Goal: Task Accomplishment & Management: Manage account settings

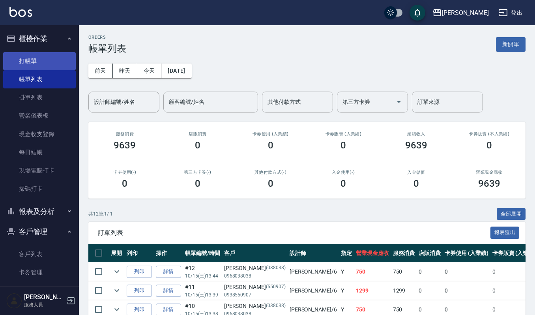
click at [32, 54] on link "打帳單" at bounding box center [39, 61] width 73 height 18
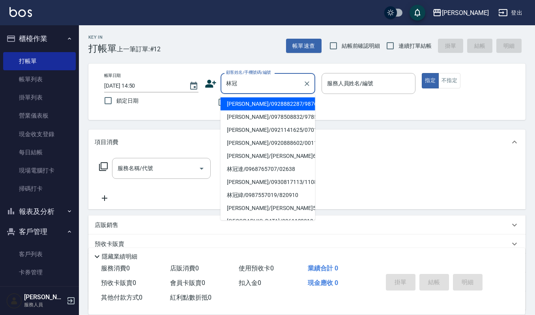
click at [240, 106] on li "林冠吟/0928882287/9876" at bounding box center [268, 104] width 95 height 13
type input "林冠吟/0928882287/9876"
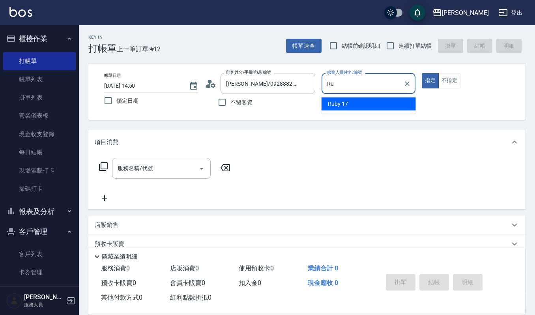
type input "R"
type input "吉兒-4"
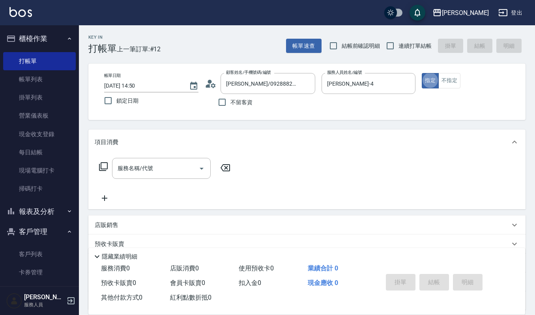
type button "true"
click at [113, 158] on div "服務名稱/代號" at bounding box center [161, 168] width 99 height 21
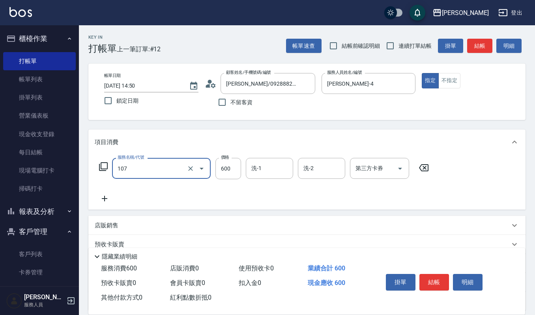
type input "純香洗髮(107)"
type input "550"
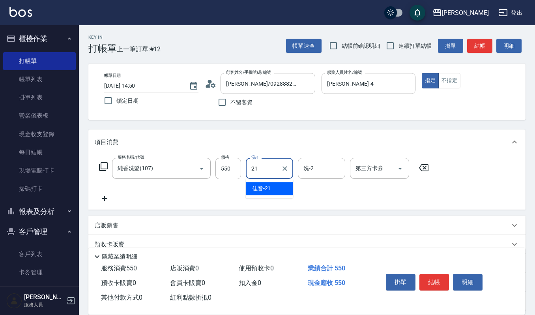
type input "佳音-21"
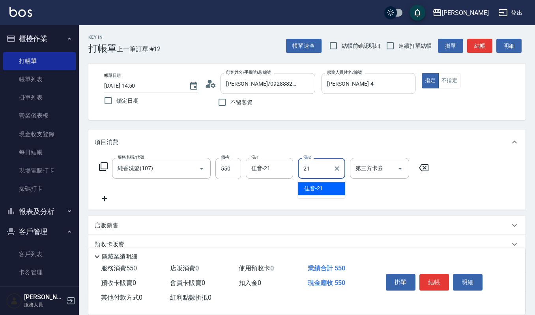
type input "佳音-21"
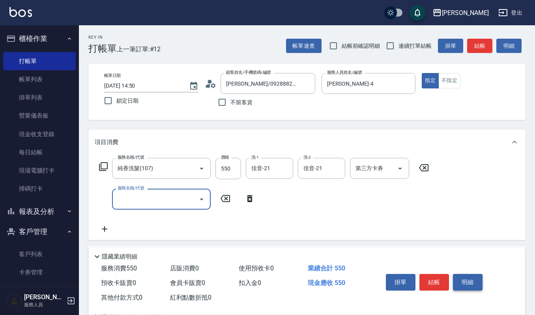
click at [474, 283] on button "明細" at bounding box center [468, 282] width 30 height 17
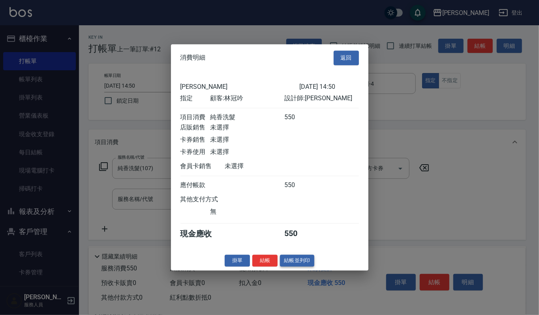
click at [284, 261] on button "結帳並列印" at bounding box center [297, 261] width 34 height 12
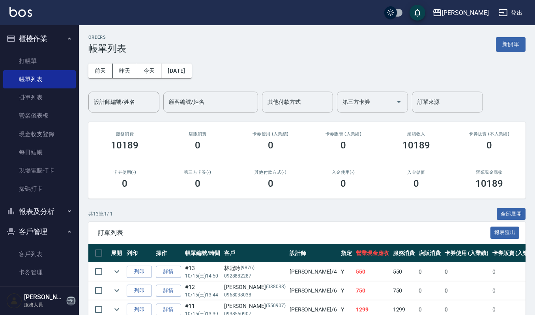
click at [70, 300] on icon "button" at bounding box center [70, 300] width 9 height 9
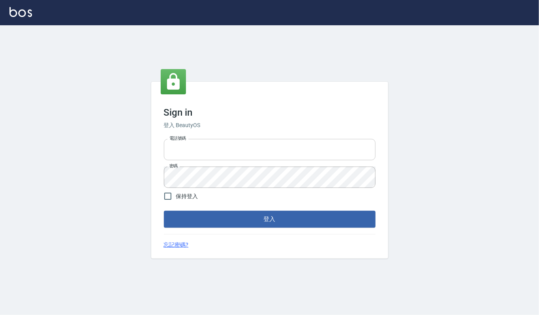
type input "0282813788"
click at [252, 156] on input "0282813788" at bounding box center [270, 149] width 212 height 21
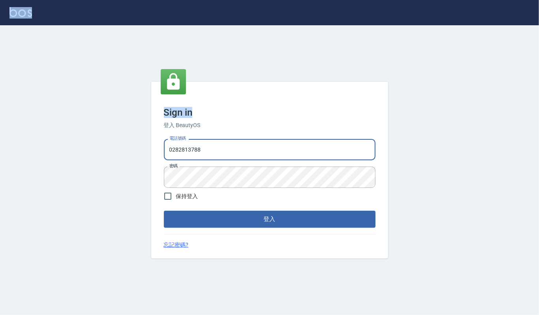
click at [351, 0] on html "Sign in 登入 BeautyOS 電話號碼 0282813788 電話號碼 密碼 密碼 保持登入 登入 忘記密碼?" at bounding box center [269, 157] width 539 height 315
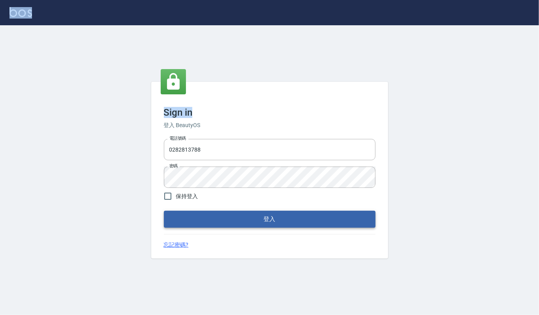
click at [266, 221] on button "登入" at bounding box center [270, 219] width 212 height 17
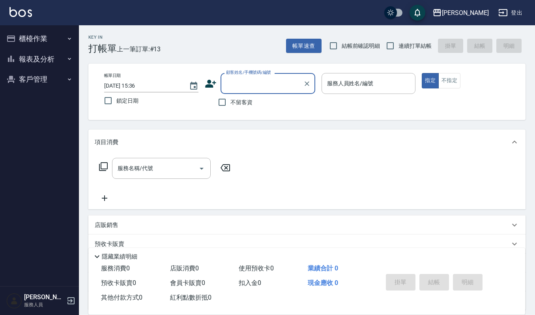
click at [40, 58] on button "報表及分析" at bounding box center [39, 59] width 73 height 21
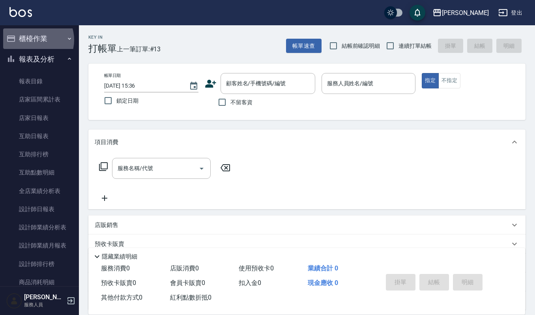
click at [33, 40] on button "櫃檯作業" at bounding box center [39, 38] width 73 height 21
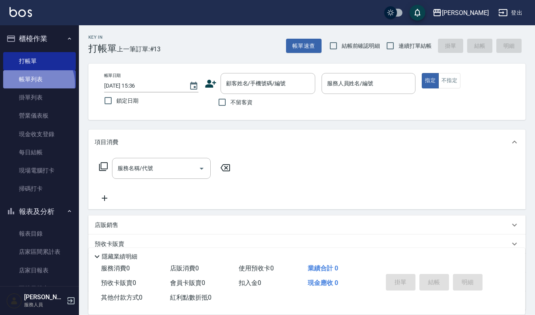
click at [33, 84] on link "帳單列表" at bounding box center [39, 79] width 73 height 18
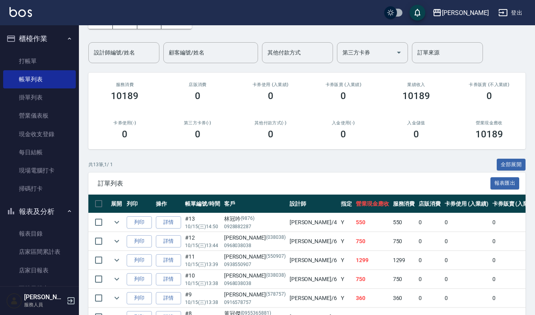
scroll to position [105, 0]
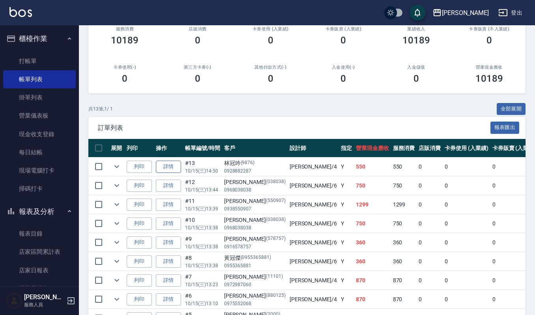
click at [173, 167] on link "詳情" at bounding box center [168, 167] width 25 height 12
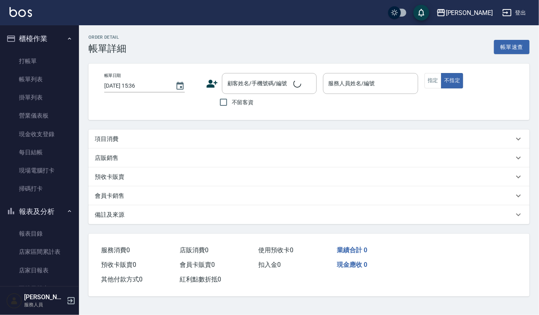
type input "2025/10/15 14:50"
type input "吉兒-4"
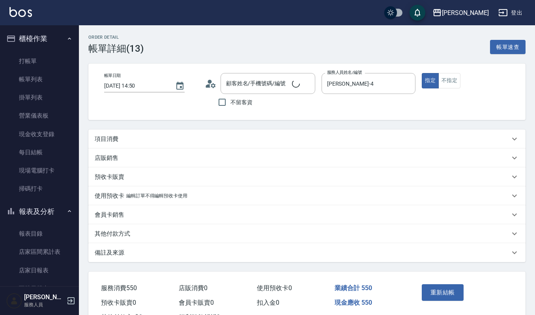
type input "[PERSON_NAME]/0928882287/9876"
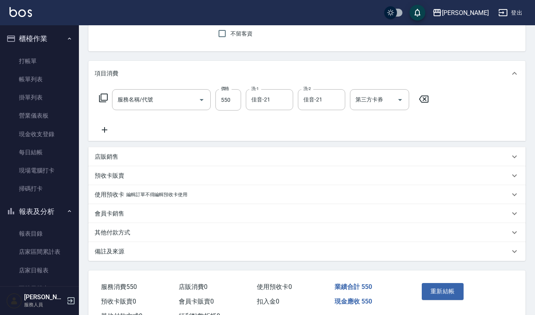
type input "純香洗髮(107)"
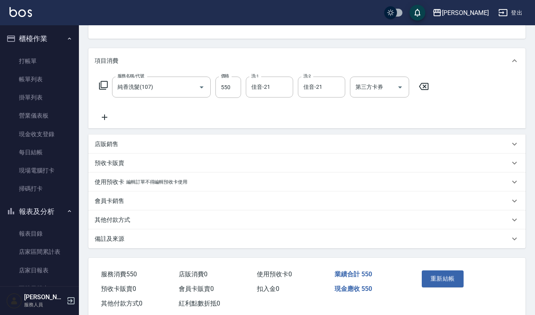
click at [111, 145] on p "店販銷售" at bounding box center [107, 144] width 24 height 8
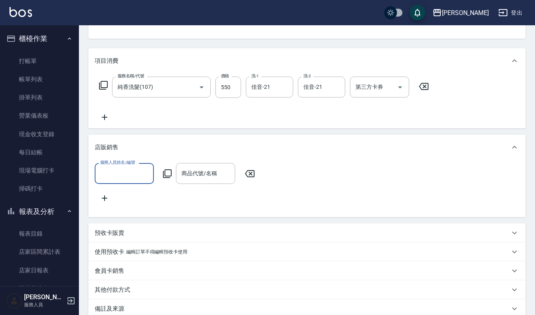
scroll to position [0, 0]
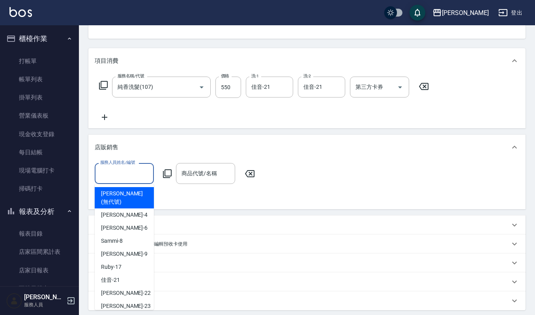
click at [134, 169] on input "服務人員姓名/編號" at bounding box center [124, 174] width 52 height 14
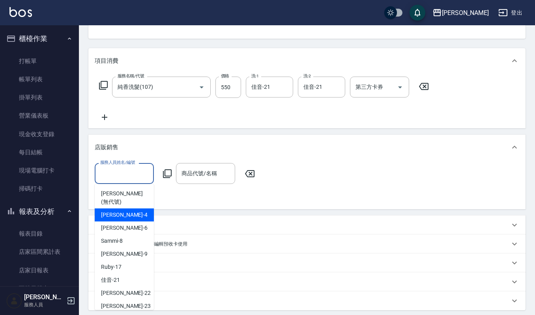
click at [124, 208] on div "吉兒 -4" at bounding box center [124, 214] width 59 height 13
type input "吉兒-4"
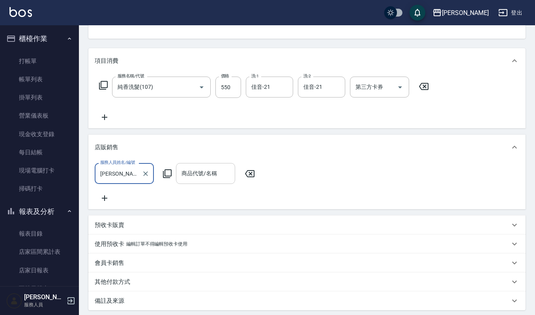
click at [192, 174] on div "商品代號/名稱 商品代號/名稱" at bounding box center [205, 173] width 59 height 21
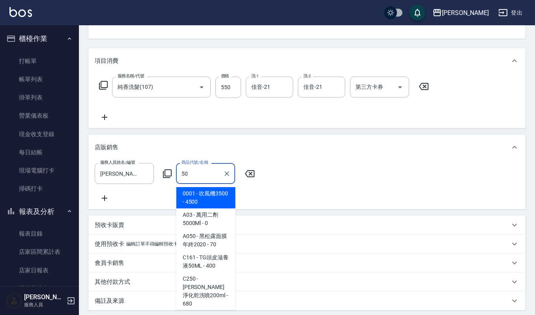
type input "5"
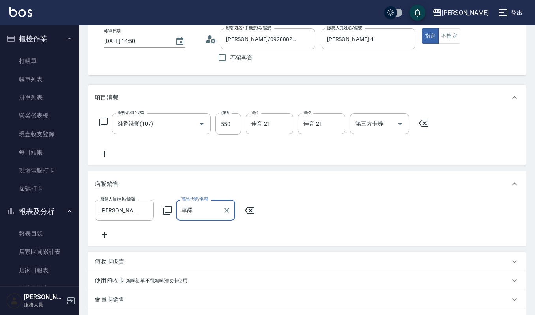
scroll to position [29, 0]
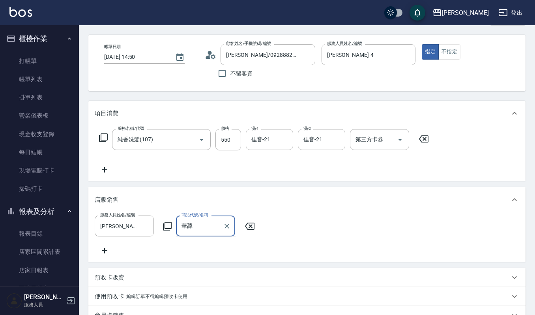
type input "華舔舔"
click at [348, 227] on div "服務人員姓名/編號 吉兒-4 服務人員姓名/編號 商品代號/名稱 商品代號/名稱" at bounding box center [307, 236] width 425 height 40
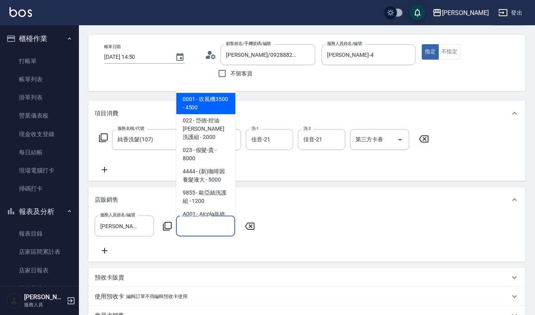
click at [201, 223] on input "商品代號/名稱" at bounding box center [206, 226] width 52 height 14
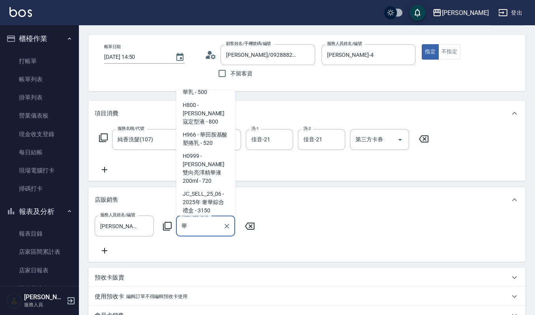
scroll to position [316, 0]
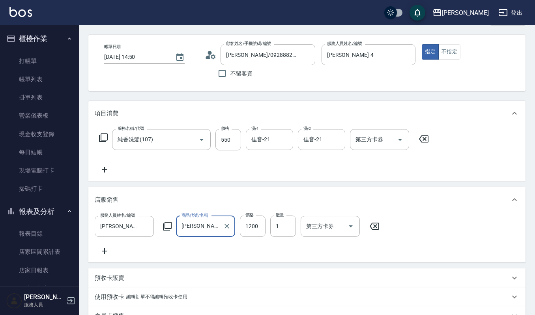
click at [210, 227] on input "蔻蕾-淳沐活化精華" at bounding box center [200, 227] width 40 height 14
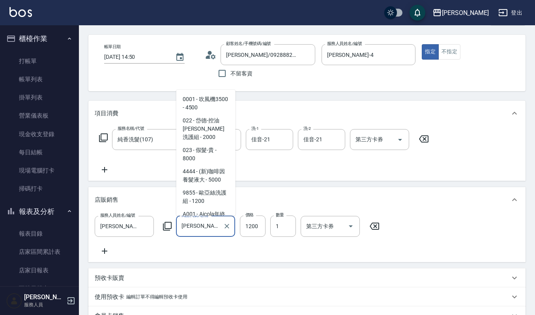
scroll to position [1666, 0]
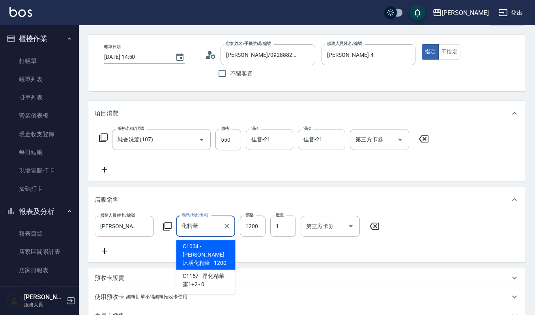
click at [190, 226] on input "化精華" at bounding box center [200, 227] width 40 height 14
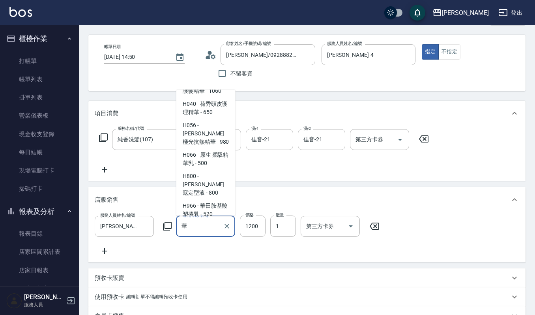
scroll to position [316, 0]
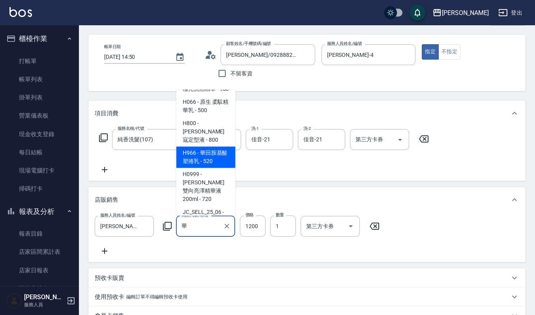
click at [204, 146] on span "H966 - 華田胺基酸塑捲乳 - 520" at bounding box center [206, 156] width 59 height 21
type input "華田胺基酸塑捲乳"
type input "520"
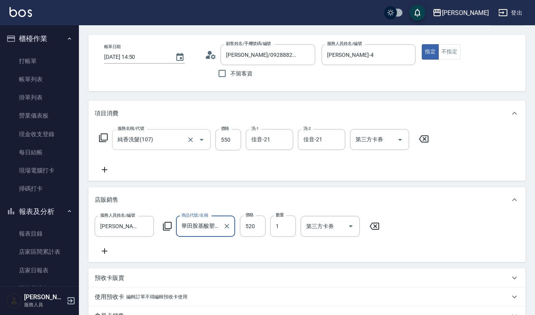
click at [204, 133] on div at bounding box center [196, 139] width 22 height 21
type input "華田胺基酸塑捲乳"
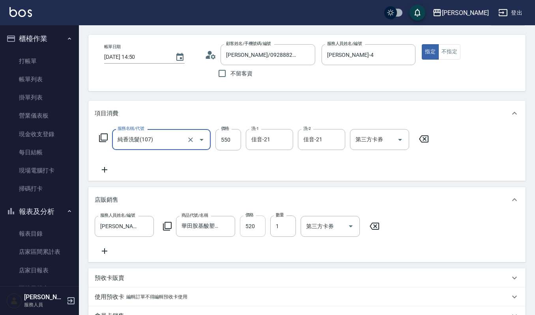
click at [257, 218] on input "520" at bounding box center [253, 226] width 26 height 21
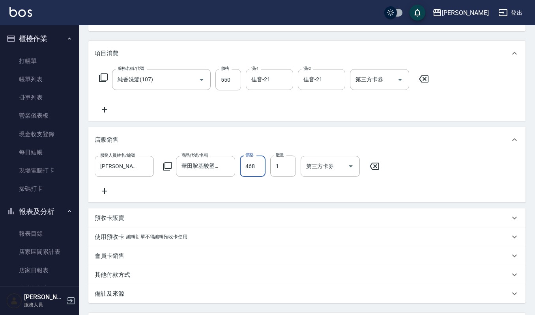
scroll to position [168, 0]
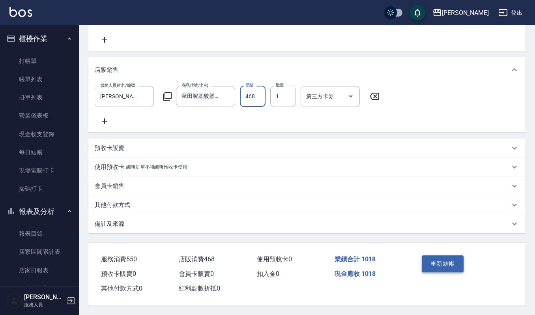
type input "468"
click at [449, 267] on button "重新結帳" at bounding box center [443, 263] width 42 height 17
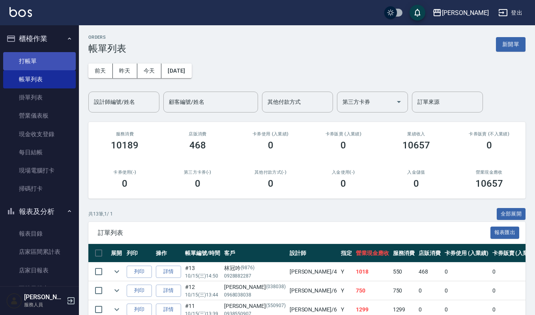
click at [53, 65] on link "打帳單" at bounding box center [39, 61] width 73 height 18
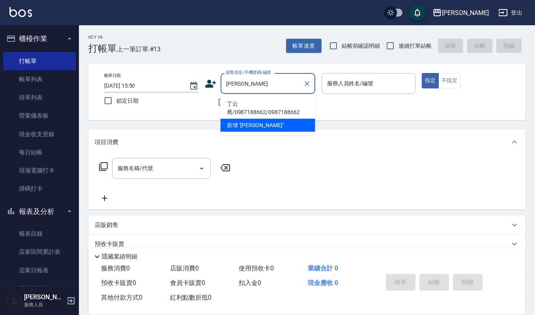
click at [282, 106] on li "丁云喬/0987188662/0987188662" at bounding box center [268, 108] width 95 height 21
type input "丁云喬/0987188662/0987188662"
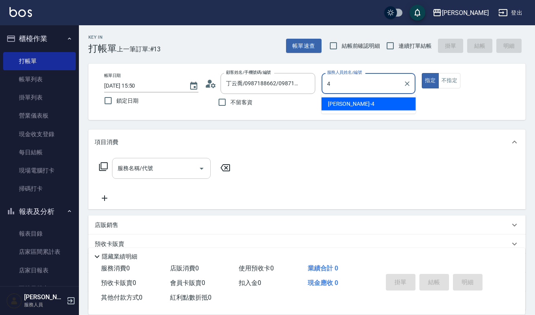
type input "[PERSON_NAME]-4"
type button "true"
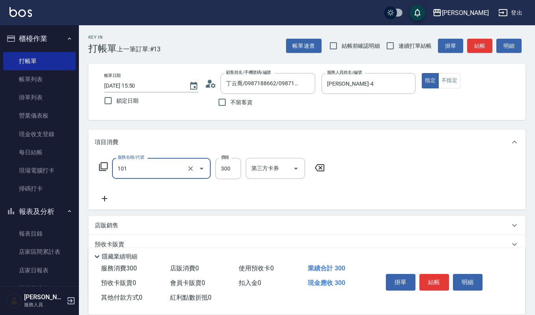
type input "一般洗髮(101)"
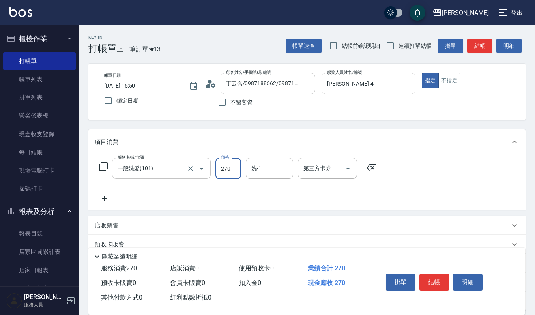
type input "270"
type input "1"
click at [282, 86] on input "丁云喬/0987188662/0987188662" at bounding box center [262, 84] width 76 height 14
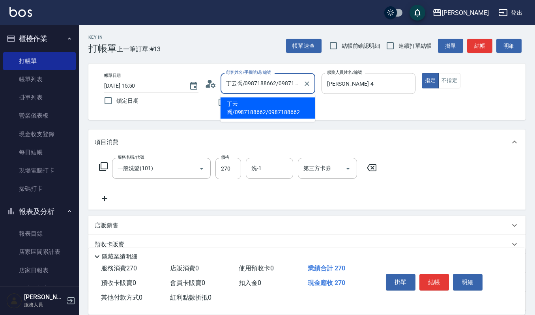
click at [282, 86] on input "丁云喬/0987188662/0987188662" at bounding box center [262, 84] width 76 height 14
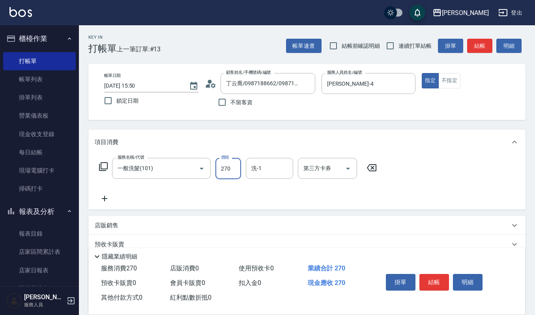
drag, startPoint x: 235, startPoint y: 168, endPoint x: 234, endPoint y: 163, distance: 4.5
click at [235, 168] on input "270" at bounding box center [229, 168] width 26 height 21
type input "300"
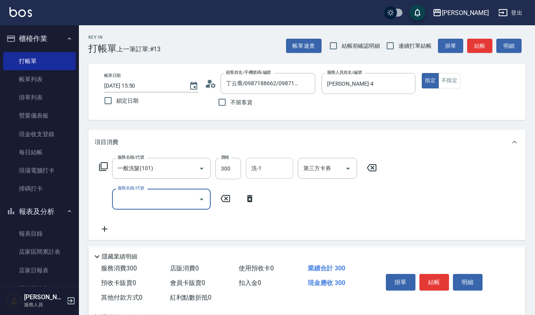
click at [270, 167] on input "洗-1" at bounding box center [270, 168] width 40 height 14
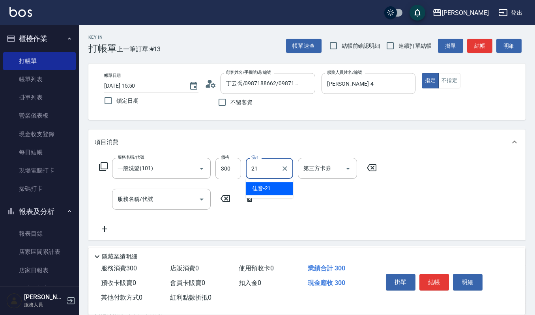
type input "佳音-21"
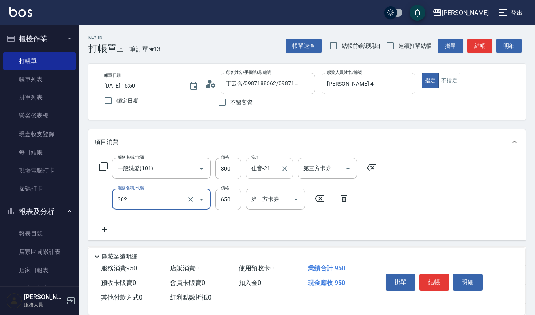
type input "經典剪髮-Gill(302)"
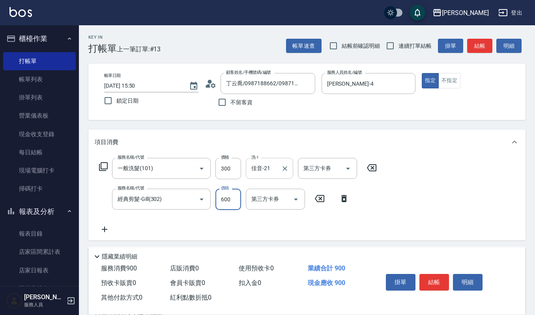
type input "600"
click at [468, 285] on button "明細" at bounding box center [468, 282] width 30 height 17
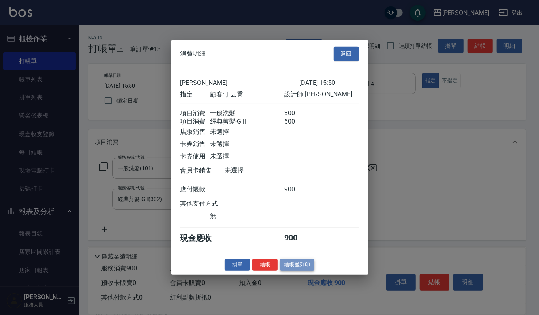
click at [283, 271] on button "結帳並列印" at bounding box center [297, 265] width 34 height 12
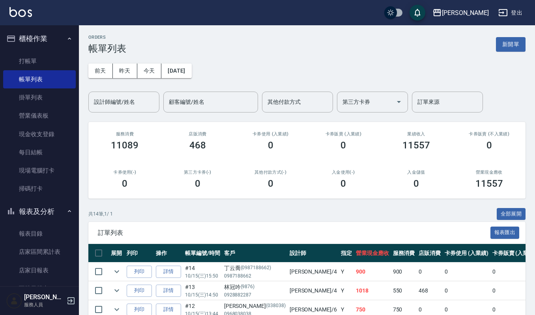
click at [57, 208] on button "報表及分析" at bounding box center [39, 211] width 73 height 21
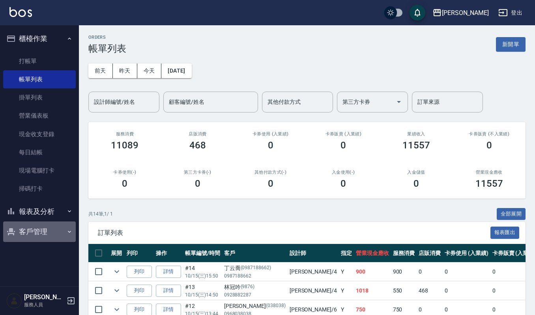
click at [49, 232] on button "客戶管理" at bounding box center [39, 232] width 73 height 21
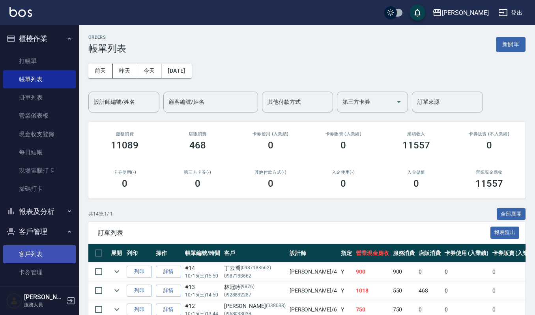
click at [45, 258] on link "客戶列表" at bounding box center [39, 254] width 73 height 18
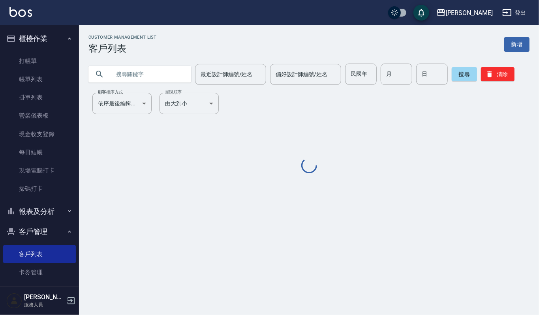
click at [153, 75] on input "text" at bounding box center [148, 74] width 74 height 21
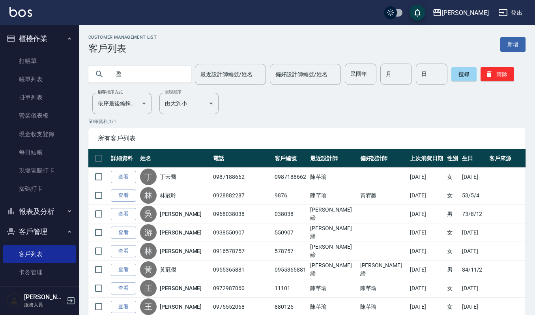
type input "盈"
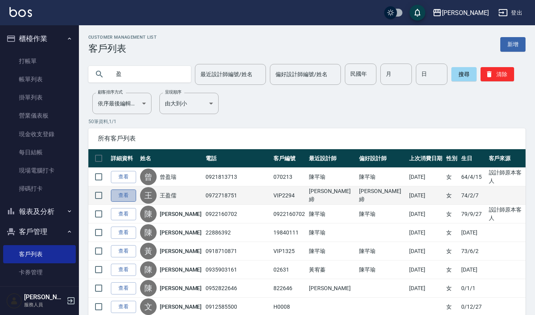
click at [120, 196] on link "查看" at bounding box center [123, 196] width 25 height 12
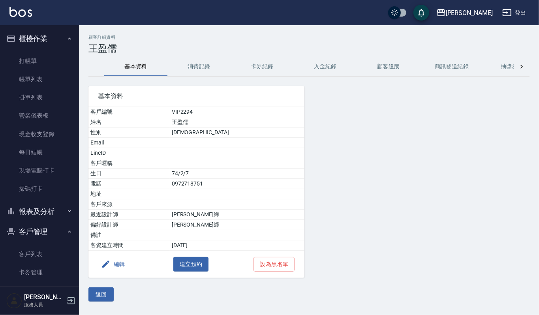
click at [210, 68] on button "消費記錄" at bounding box center [198, 66] width 63 height 19
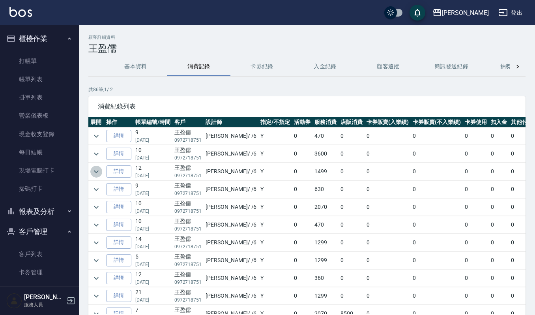
click at [98, 175] on icon "expand row" at bounding box center [96, 171] width 9 height 9
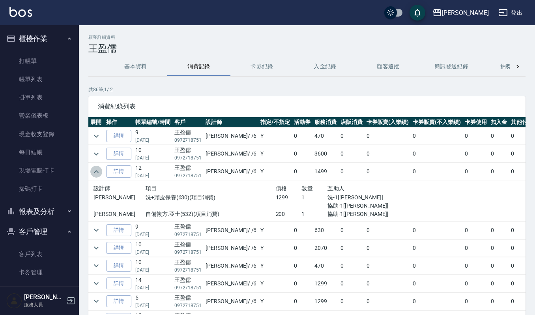
click at [98, 175] on icon "expand row" at bounding box center [96, 171] width 9 height 9
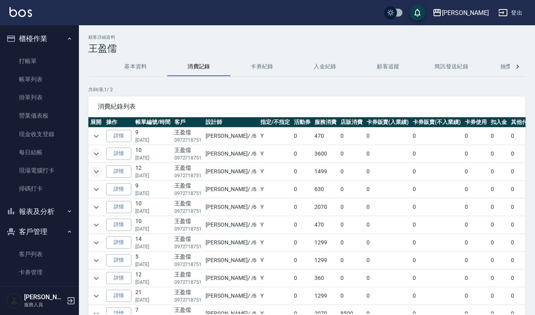
click at [101, 154] on button "expand row" at bounding box center [96, 154] width 12 height 12
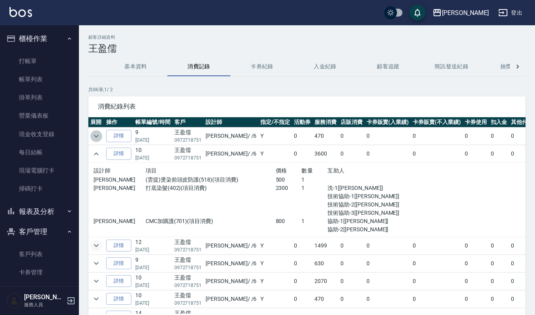
click at [100, 137] on icon "expand row" at bounding box center [96, 135] width 9 height 9
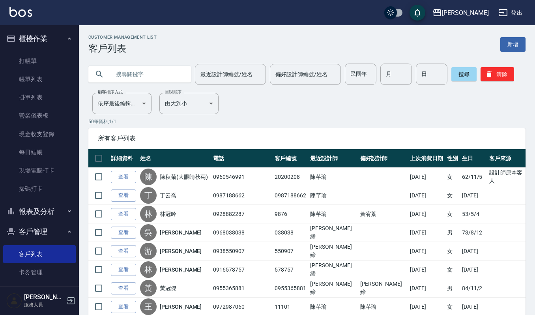
click at [180, 80] on input "text" at bounding box center [148, 74] width 74 height 21
type input "190716"
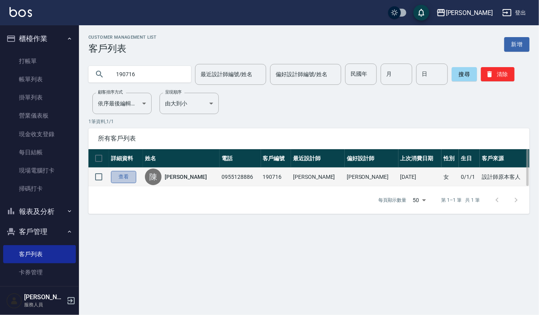
click at [127, 180] on link "查看" at bounding box center [123, 177] width 25 height 12
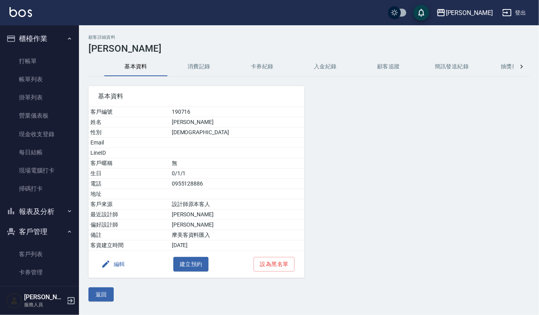
click at [176, 69] on button "消費記錄" at bounding box center [198, 66] width 63 height 19
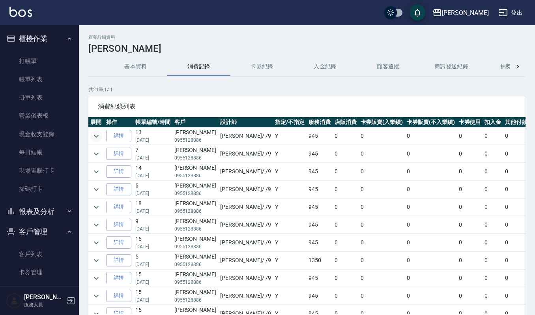
click at [97, 136] on icon "expand row" at bounding box center [96, 136] width 5 height 3
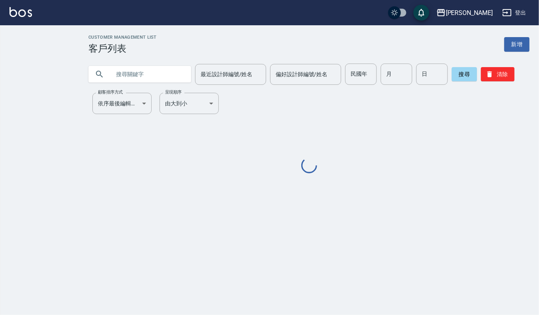
click at [137, 68] on input "text" at bounding box center [148, 74] width 74 height 21
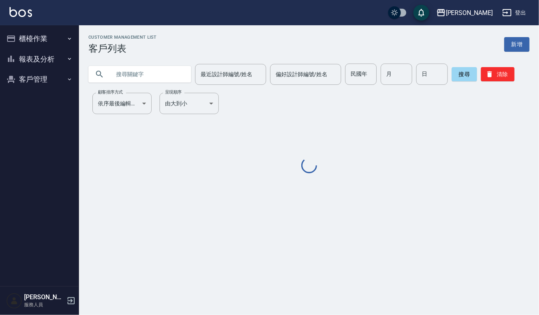
paste input "0987188662"
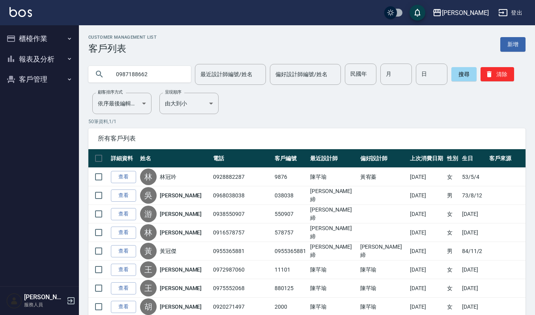
type input "0987188662"
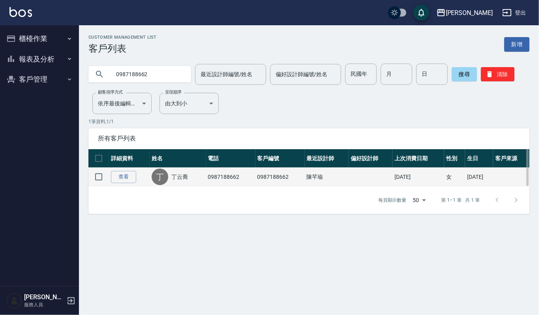
click at [126, 185] on td "查看" at bounding box center [129, 177] width 41 height 19
click at [126, 182] on link "查看" at bounding box center [123, 177] width 25 height 12
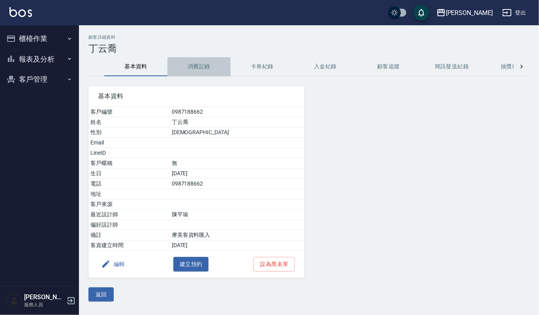
click at [203, 58] on button "消費記錄" at bounding box center [198, 66] width 63 height 19
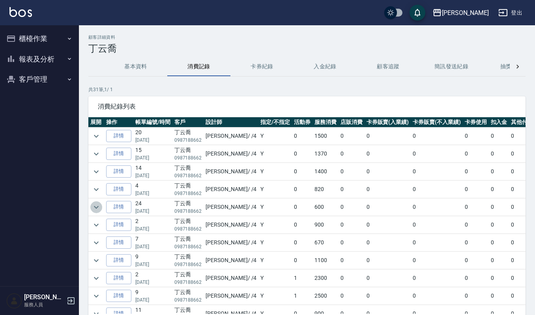
click at [92, 210] on icon "expand row" at bounding box center [96, 207] width 9 height 9
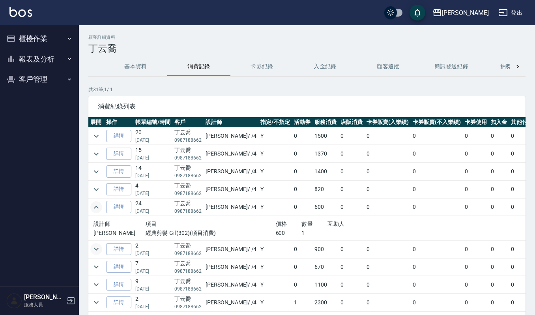
click at [96, 250] on icon "expand row" at bounding box center [96, 248] width 9 height 9
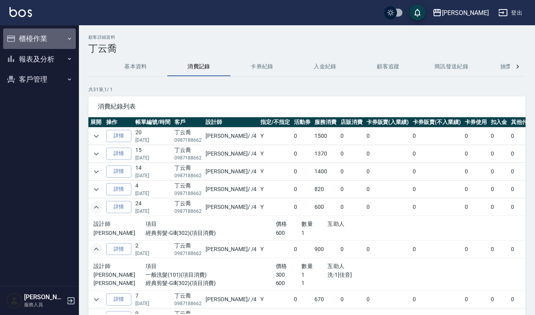
click at [32, 32] on button "櫃檯作業" at bounding box center [39, 38] width 73 height 21
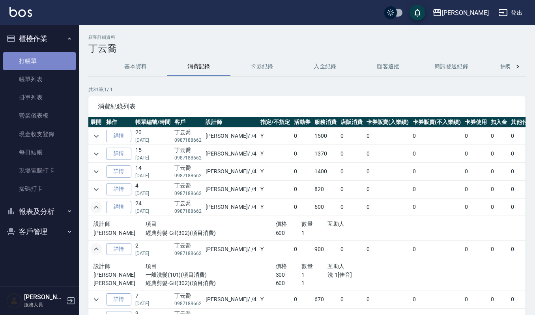
click at [35, 68] on link "打帳單" at bounding box center [39, 61] width 73 height 18
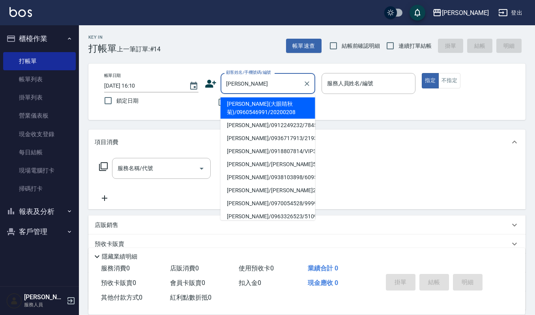
click at [278, 104] on li "陳秋菊(大眼睛秋菊)/0960546991/20200208" at bounding box center [268, 108] width 95 height 21
type input "陳秋菊(大眼睛秋菊)/0960546991/20200208"
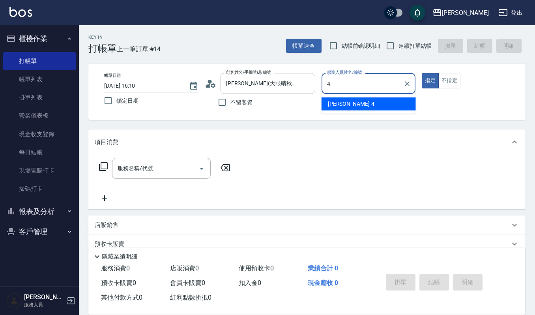
type input "[PERSON_NAME]-4"
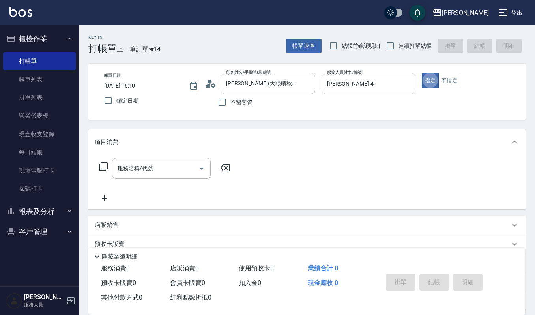
type button "true"
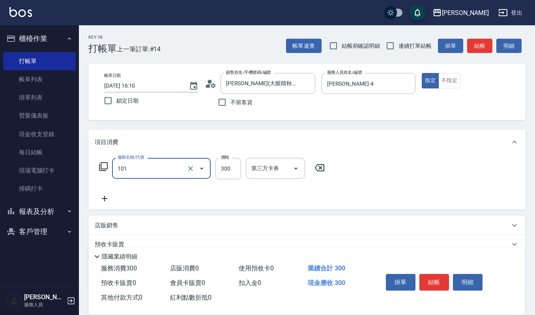
type input "一般洗髮(101)"
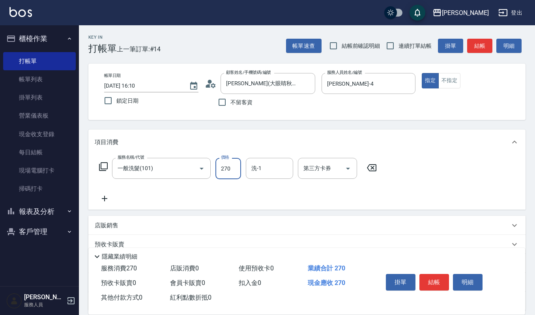
type input "270"
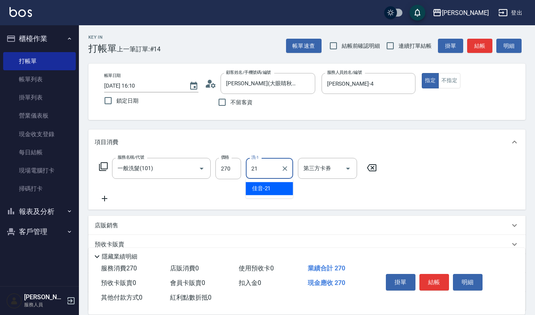
type input "佳音-21"
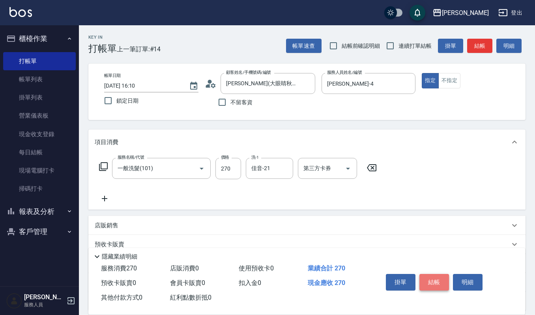
click at [438, 281] on button "結帳" at bounding box center [435, 282] width 30 height 17
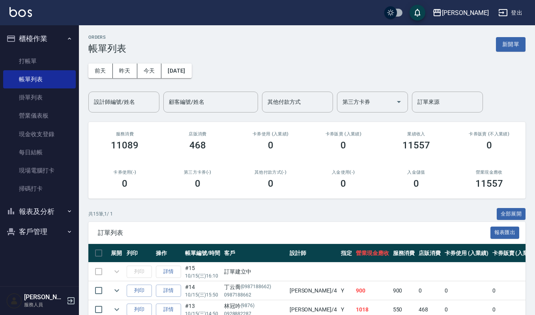
click at [143, 272] on td "列印" at bounding box center [139, 272] width 29 height 19
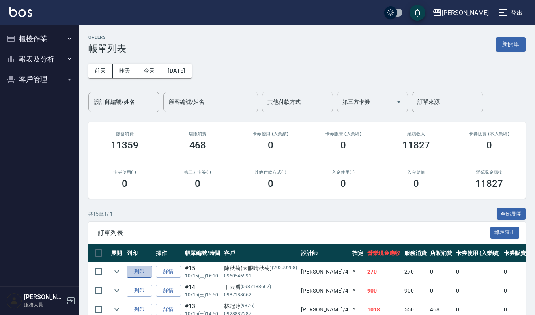
click at [138, 272] on button "列印" at bounding box center [139, 272] width 25 height 12
click at [24, 42] on button "櫃檯作業" at bounding box center [39, 38] width 73 height 21
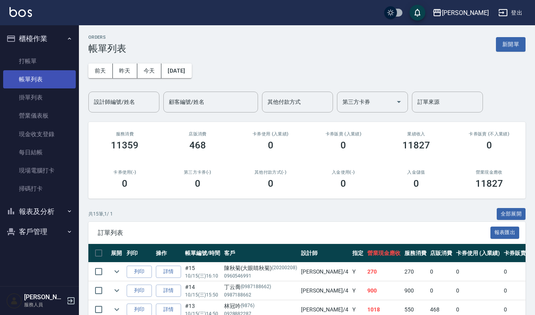
drag, startPoint x: 37, startPoint y: 76, endPoint x: 39, endPoint y: 73, distance: 4.2
click at [37, 76] on link "帳單列表" at bounding box center [39, 79] width 73 height 18
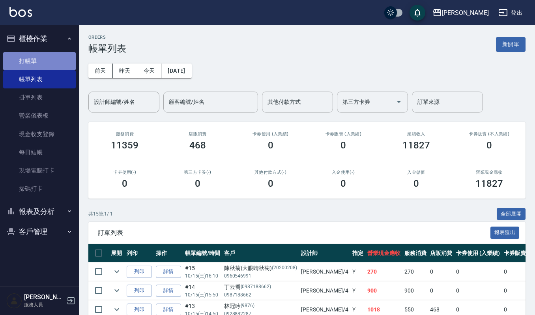
click at [54, 56] on link "打帳單" at bounding box center [39, 61] width 73 height 18
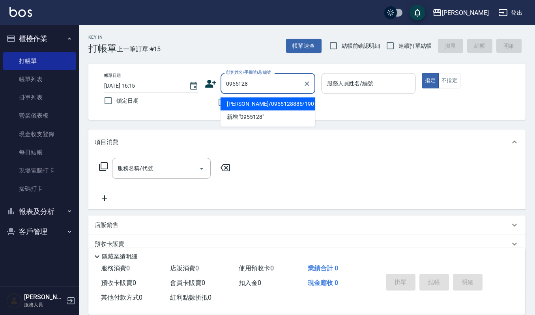
click at [253, 103] on li "陳秀櫻/0955128886/190716" at bounding box center [268, 104] width 95 height 13
type input "陳秀櫻/0955128886/190716"
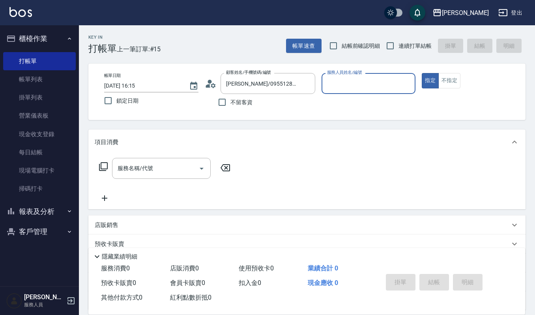
type input "Ivy艾薇-9"
click at [175, 166] on input "服務名稱/代號" at bounding box center [156, 168] width 80 height 14
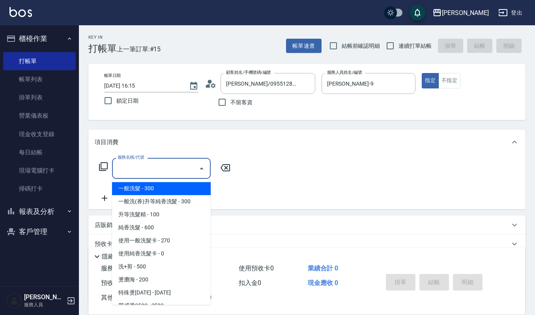
click at [169, 192] on span "一般洗髮 - 300" at bounding box center [161, 188] width 99 height 13
type input "一般洗髮(101)"
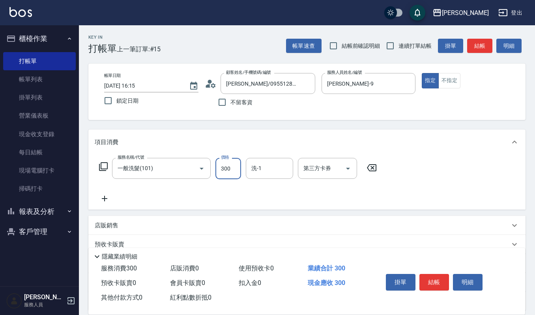
click at [227, 165] on input "300" at bounding box center [229, 168] width 26 height 21
type input "270"
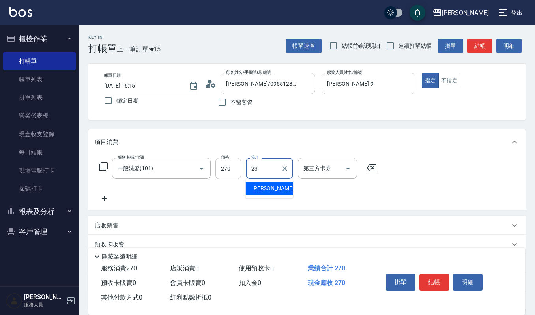
type input "[PERSON_NAME]-23"
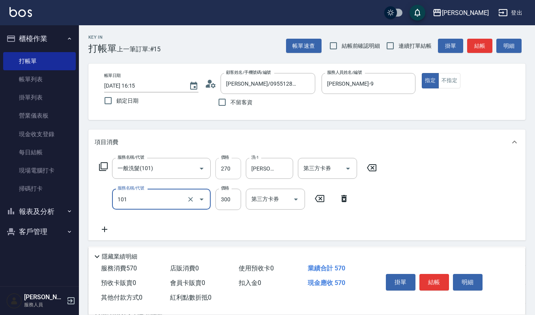
type input "一般洗髮(101)"
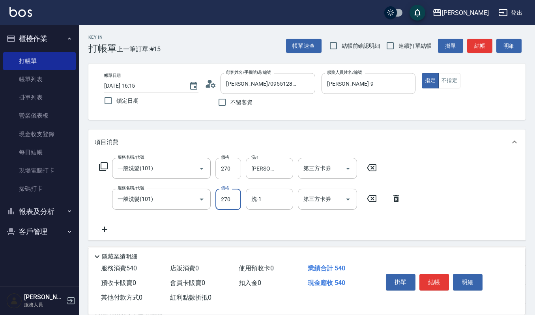
type input "270"
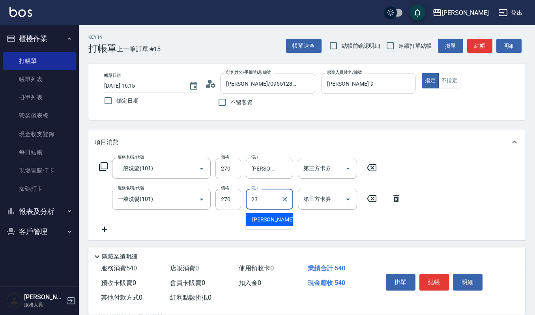
type input "[PERSON_NAME]-23"
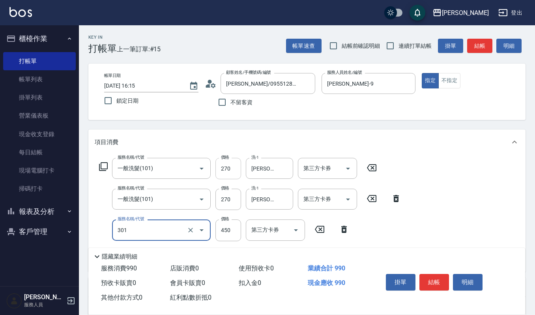
type input "創意剪髮(301)"
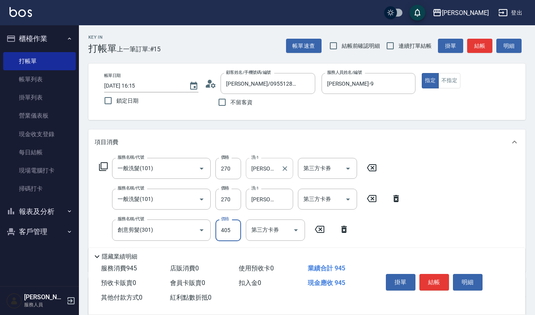
type input "405"
click at [474, 274] on button "明細" at bounding box center [468, 282] width 30 height 17
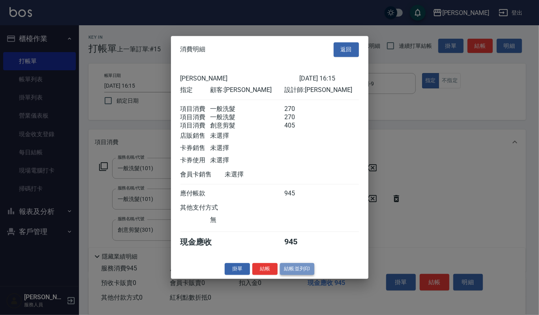
click at [296, 274] on button "結帳並列印" at bounding box center [297, 269] width 34 height 12
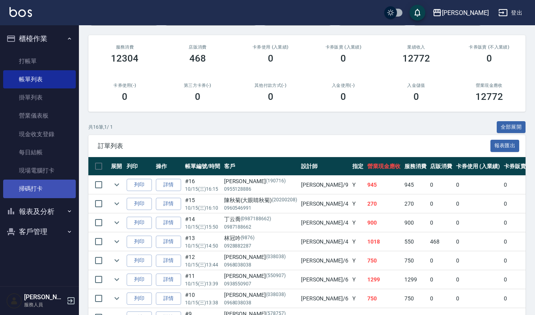
scroll to position [105, 0]
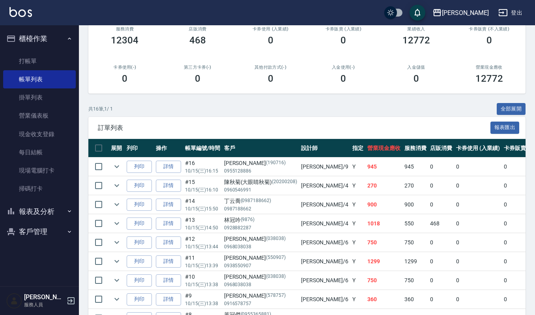
click at [51, 228] on button "客戶管理" at bounding box center [39, 232] width 73 height 21
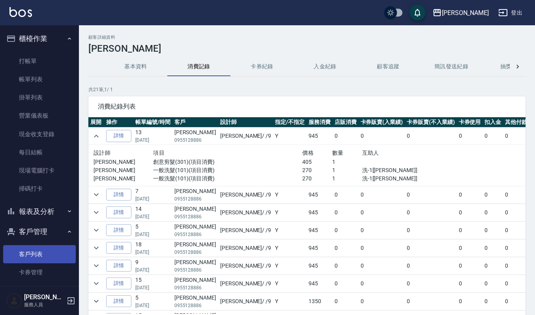
click at [28, 246] on link "客戶列表" at bounding box center [39, 254] width 73 height 18
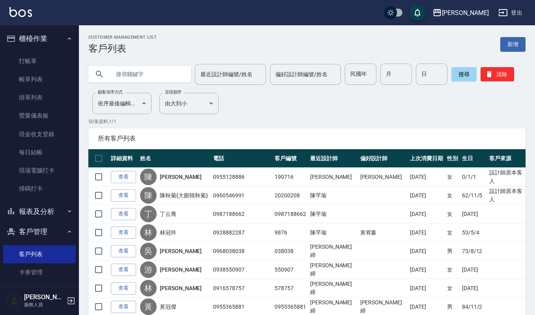
click at [166, 71] on input "text" at bounding box center [148, 74] width 74 height 21
type input "0918837"
click at [494, 77] on button "清除" at bounding box center [498, 74] width 34 height 14
click at [157, 73] on input "text" at bounding box center [148, 74] width 74 height 21
type input "0919837030"
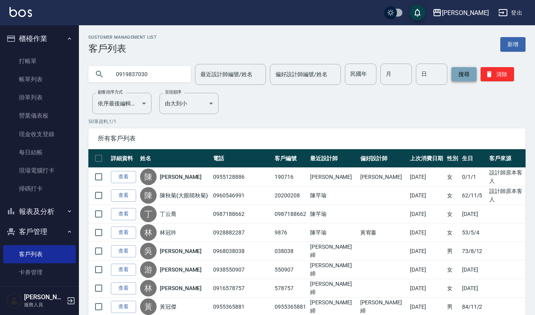
click at [467, 73] on button "搜尋" at bounding box center [464, 74] width 25 height 14
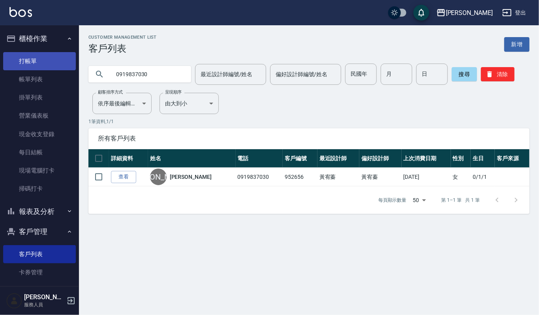
click at [35, 58] on link "打帳單" at bounding box center [39, 61] width 73 height 18
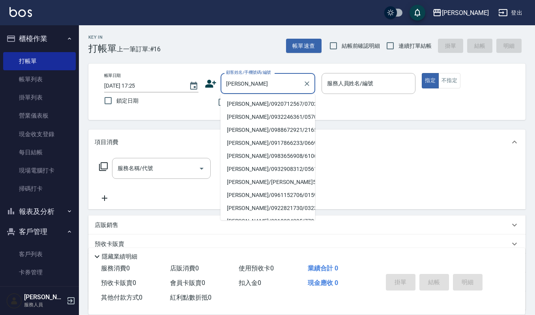
click at [268, 106] on li "[PERSON_NAME]/0920712567/070209" at bounding box center [268, 104] width 95 height 13
type input "[PERSON_NAME]/0920712567/070209"
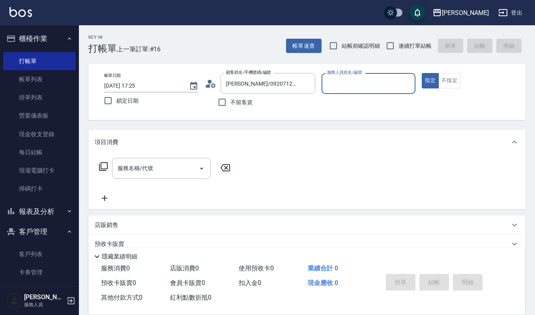
type input "[PERSON_NAME]-4"
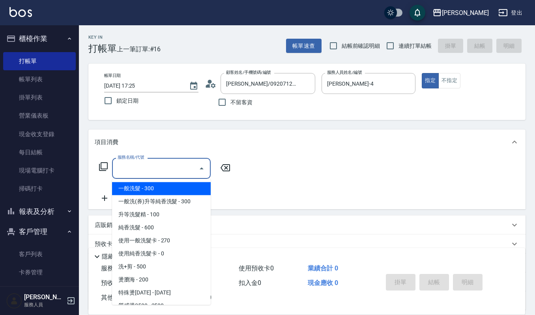
click at [168, 173] on input "服務名稱/代號" at bounding box center [156, 168] width 80 height 14
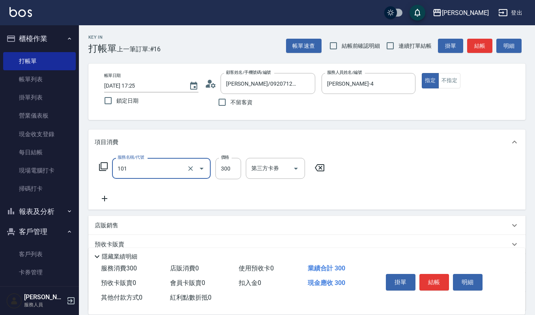
type input "一般洗髮(101)"
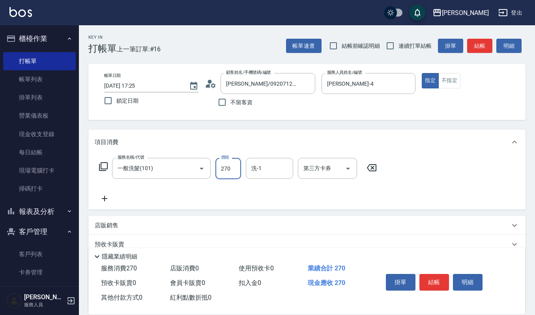
type input "270"
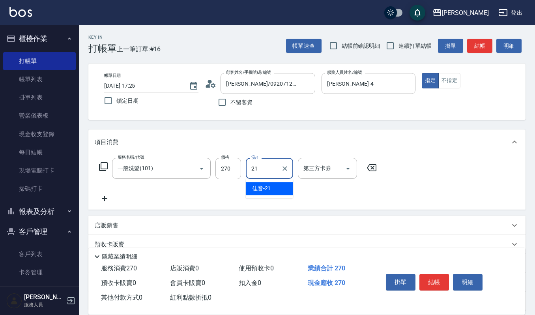
type input "佳音-21"
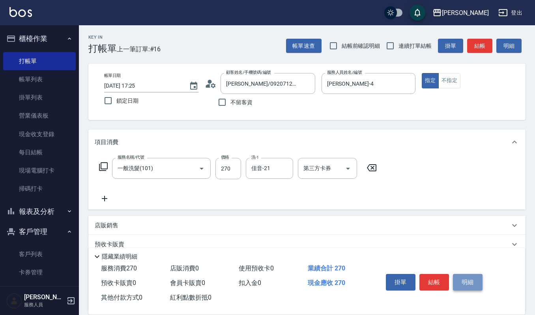
click at [479, 278] on button "明細" at bounding box center [468, 282] width 30 height 17
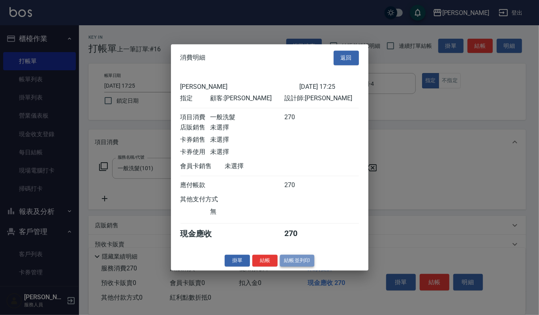
click at [302, 263] on button "結帳並列印" at bounding box center [297, 261] width 34 height 12
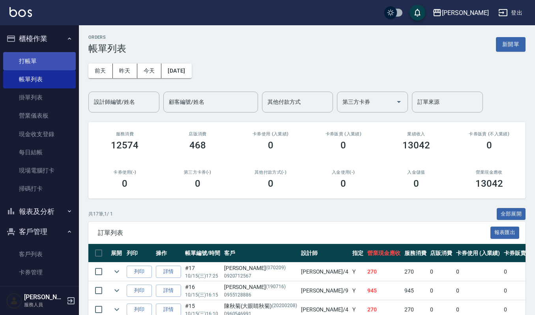
click at [52, 56] on link "打帳單" at bounding box center [39, 61] width 73 height 18
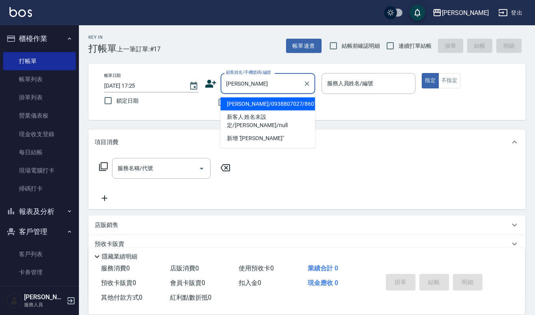
click at [240, 105] on li "[PERSON_NAME]/0938807027/860726" at bounding box center [268, 104] width 95 height 13
type input "[PERSON_NAME]/0938807027/860726"
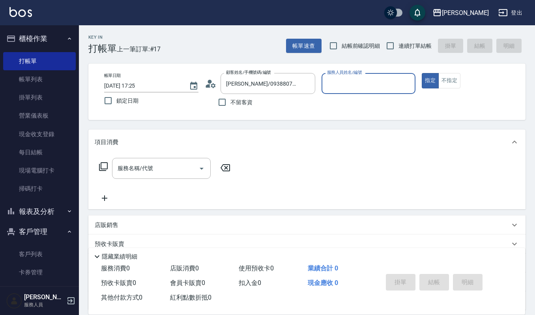
type input "Joalin-6"
click at [154, 172] on input "服務名稱/代號" at bounding box center [156, 168] width 80 height 14
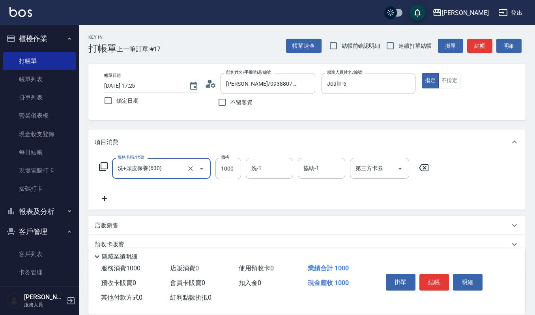
type input "洗+頭皮保養(630)"
type input "1299"
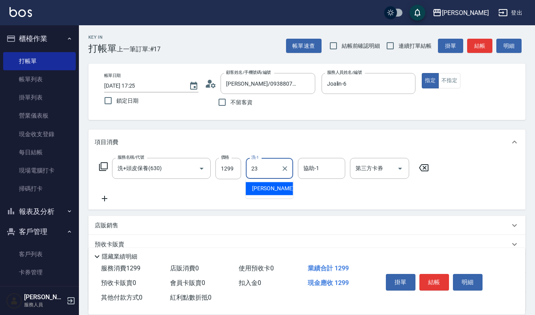
type input "[PERSON_NAME]-23"
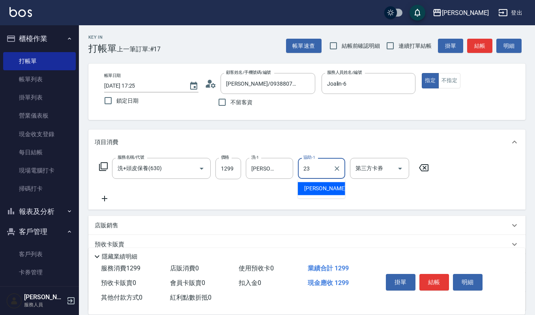
type input "[PERSON_NAME]-23"
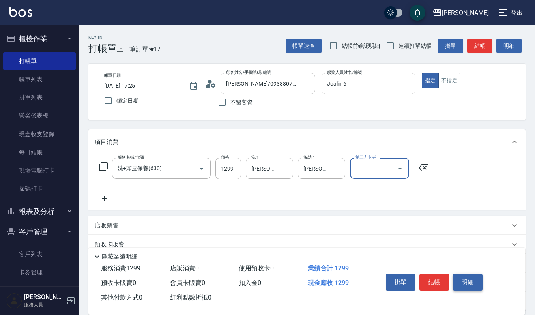
click at [475, 282] on button "明細" at bounding box center [468, 282] width 30 height 17
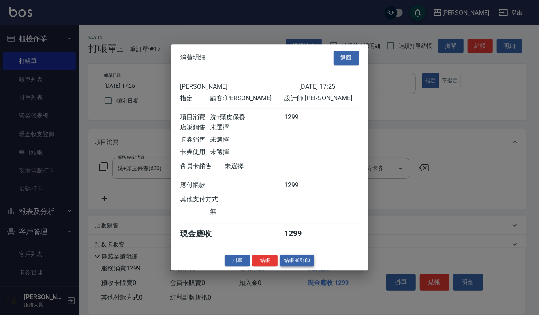
click at [304, 261] on button "結帳並列印" at bounding box center [297, 261] width 34 height 12
